Goal: Information Seeking & Learning: Learn about a topic

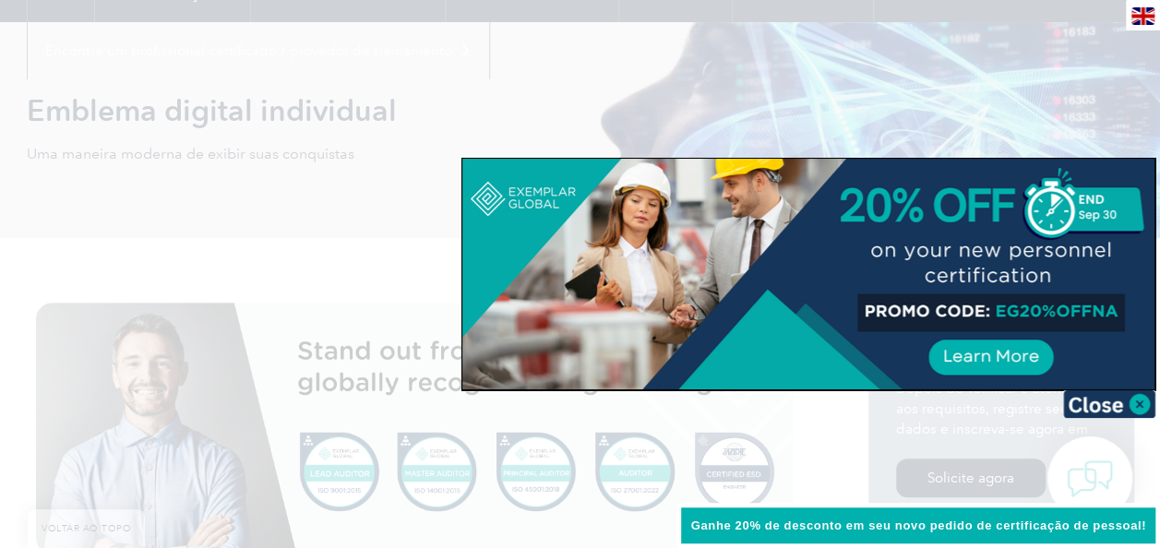
scroll to position [185, 0]
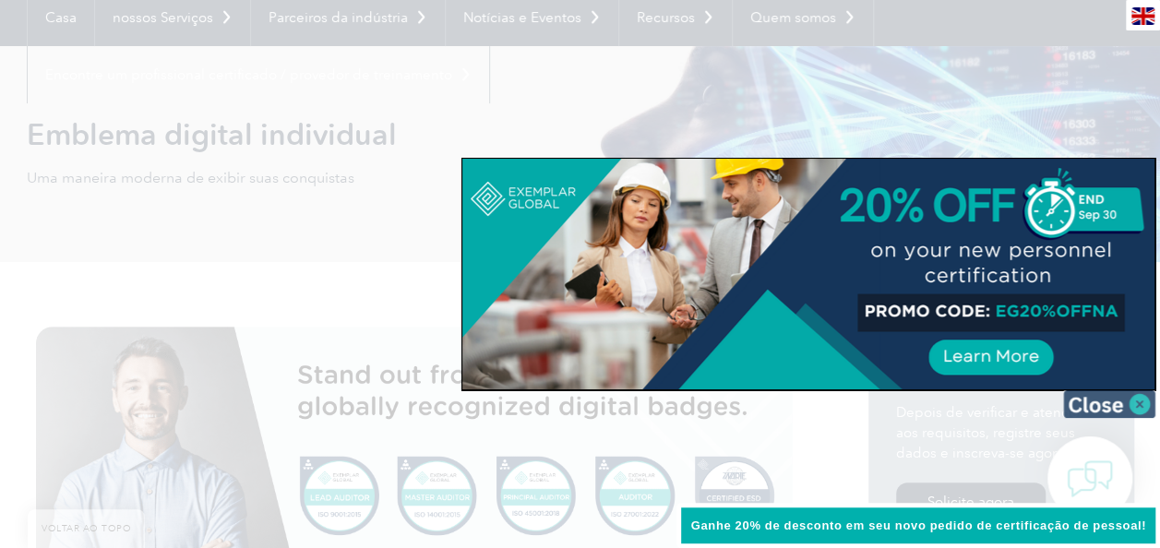
click at [1136, 402] on img at bounding box center [1109, 404] width 92 height 28
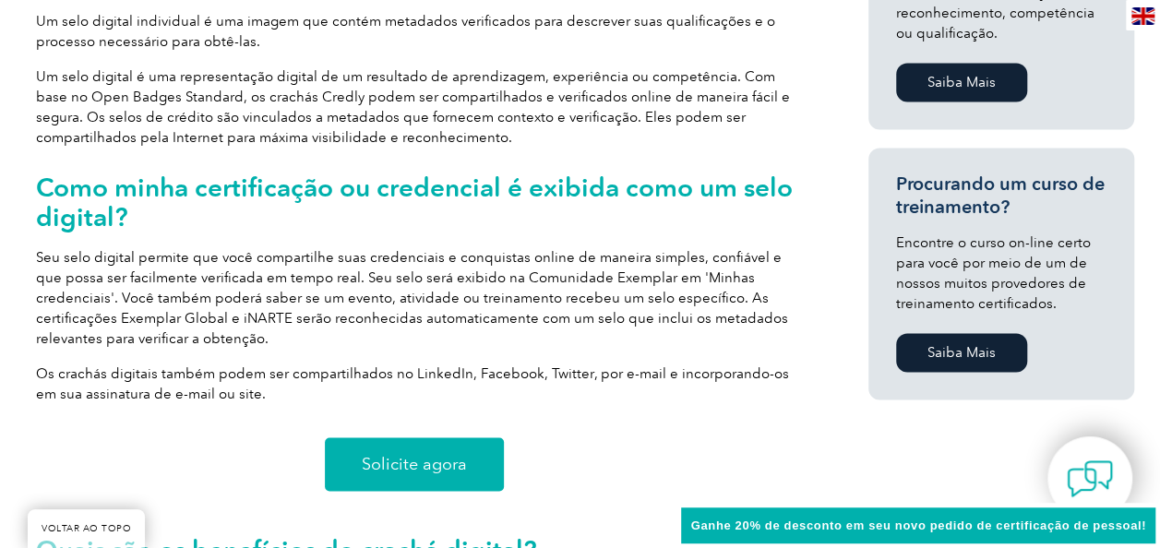
scroll to position [1292, 0]
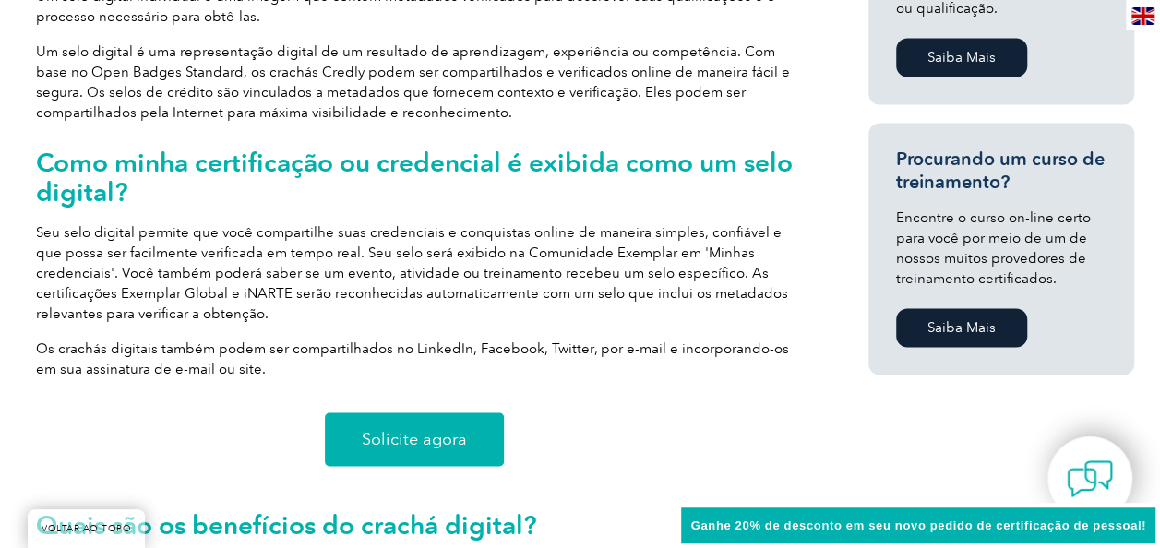
click at [408, 441] on span "Solicite agora" at bounding box center [414, 439] width 105 height 17
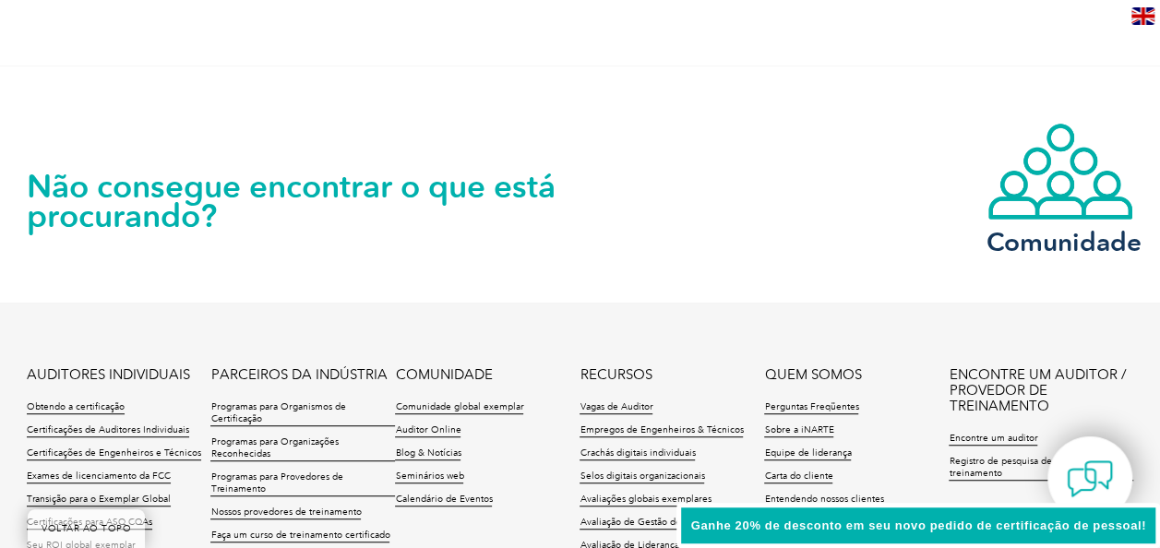
scroll to position [3968, 0]
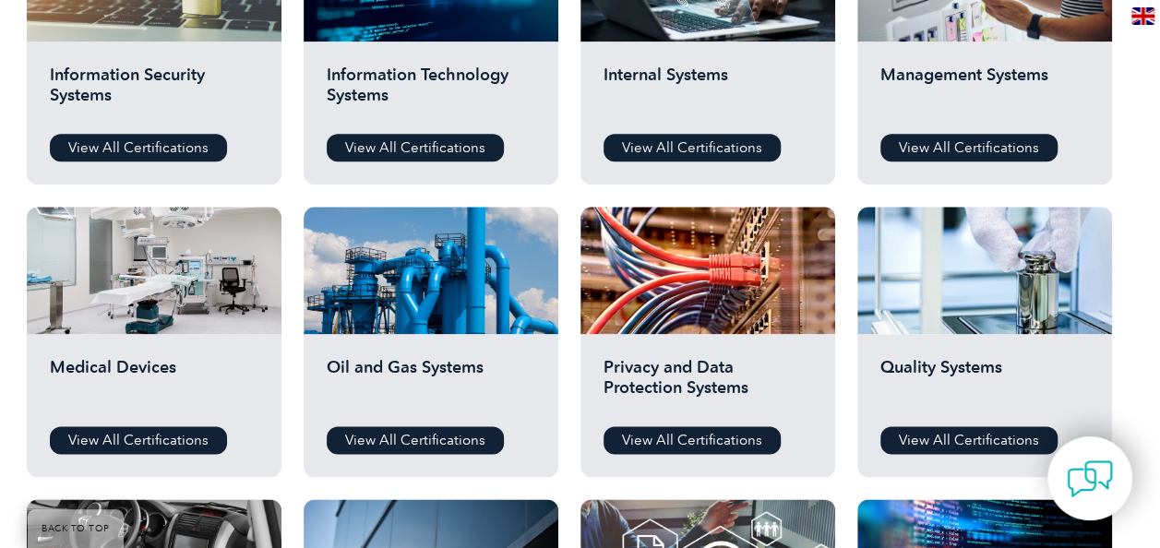
scroll to position [1107, 0]
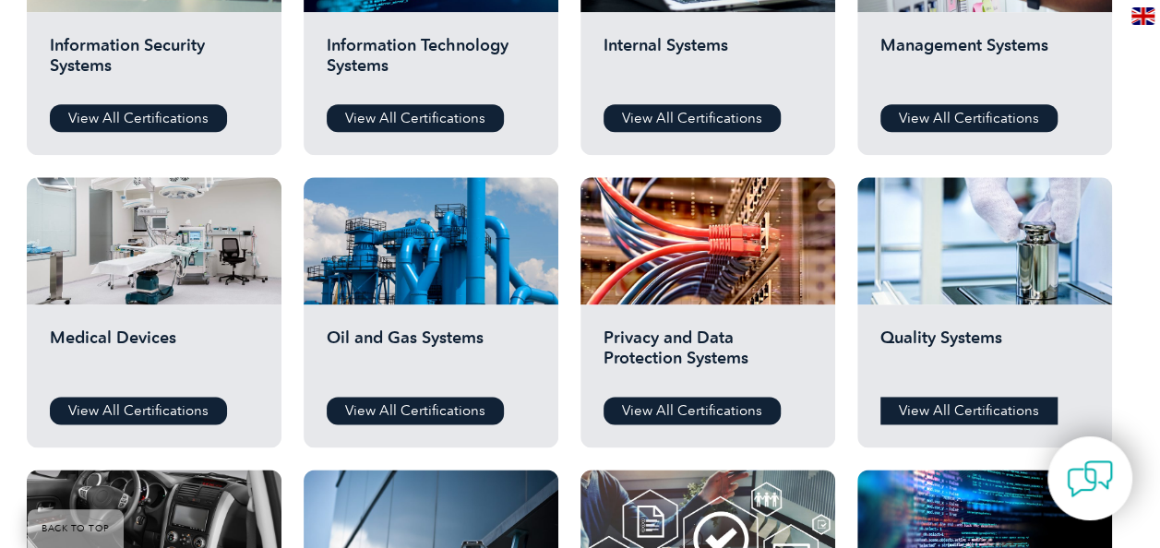
click at [969, 410] on link "View All Certifications" at bounding box center [968, 411] width 177 height 28
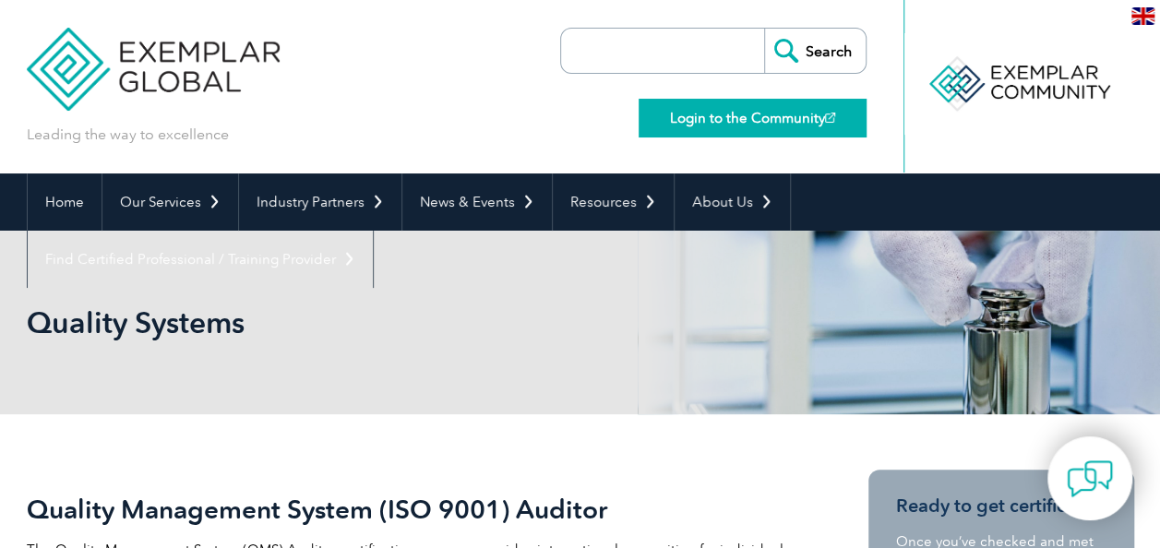
click at [707, 120] on link "Login to the Community" at bounding box center [753, 118] width 228 height 39
